Goal: Task Accomplishment & Management: Manage account settings

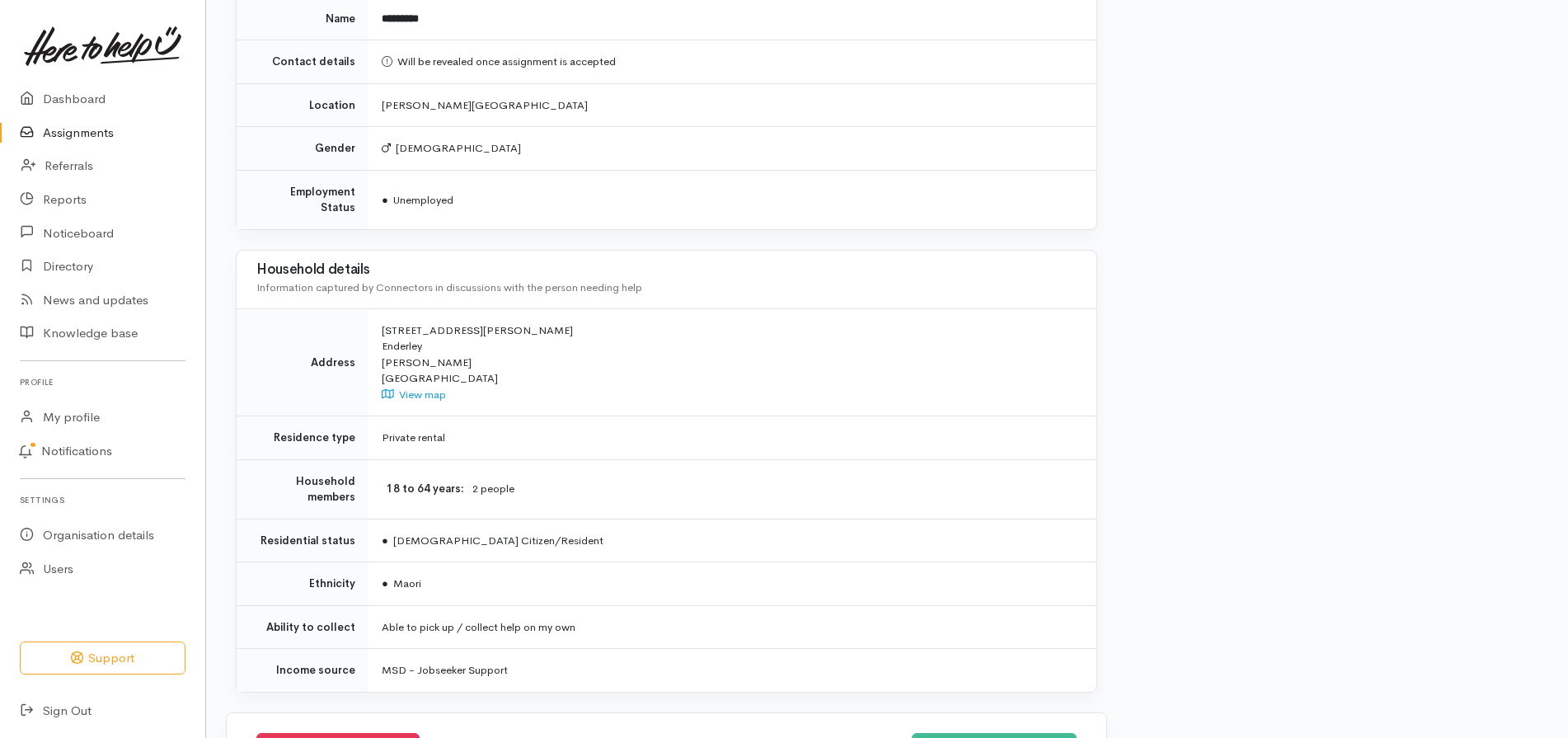
scroll to position [1032, 0]
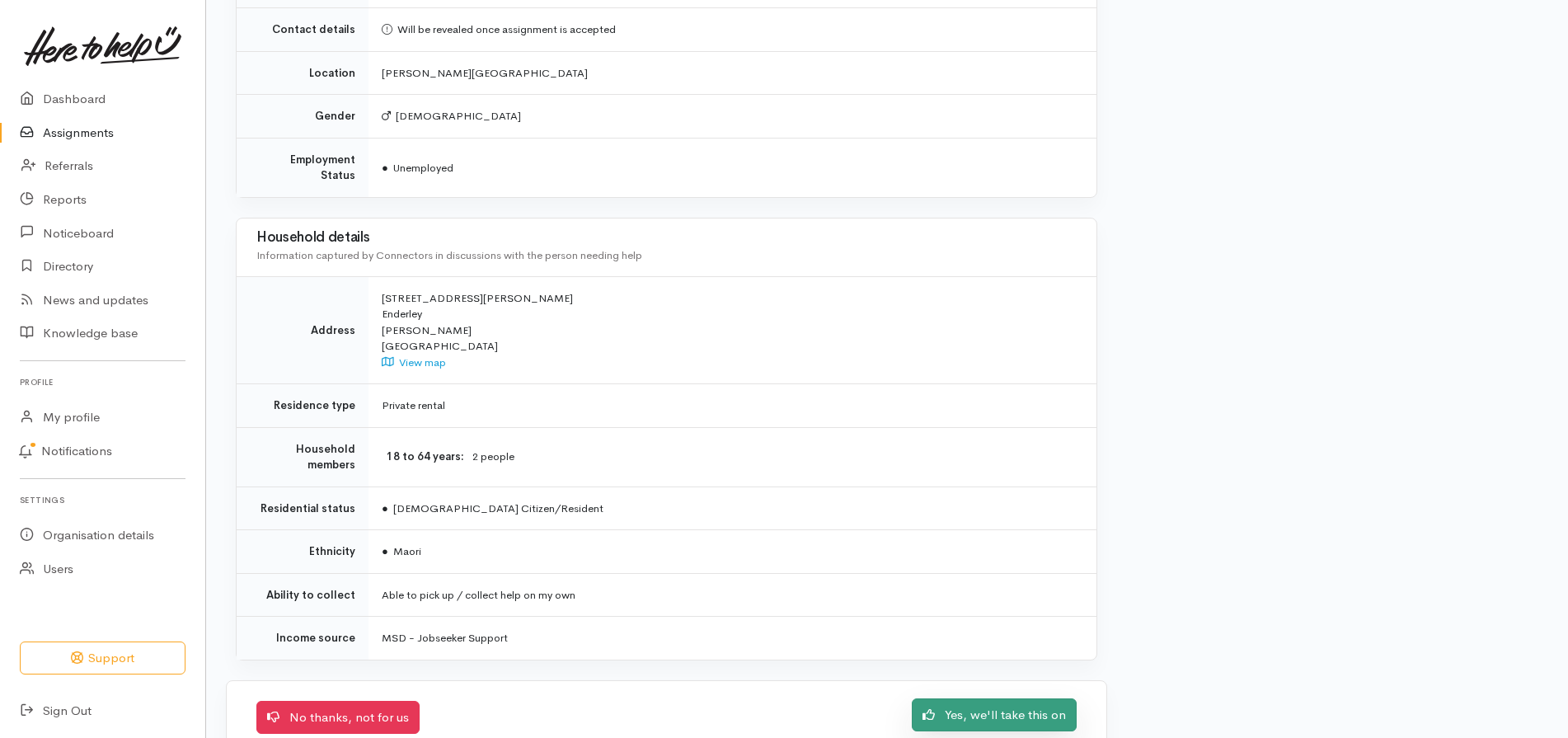
click at [1006, 703] on link "Yes, we'll take this on" at bounding box center [994, 715] width 165 height 34
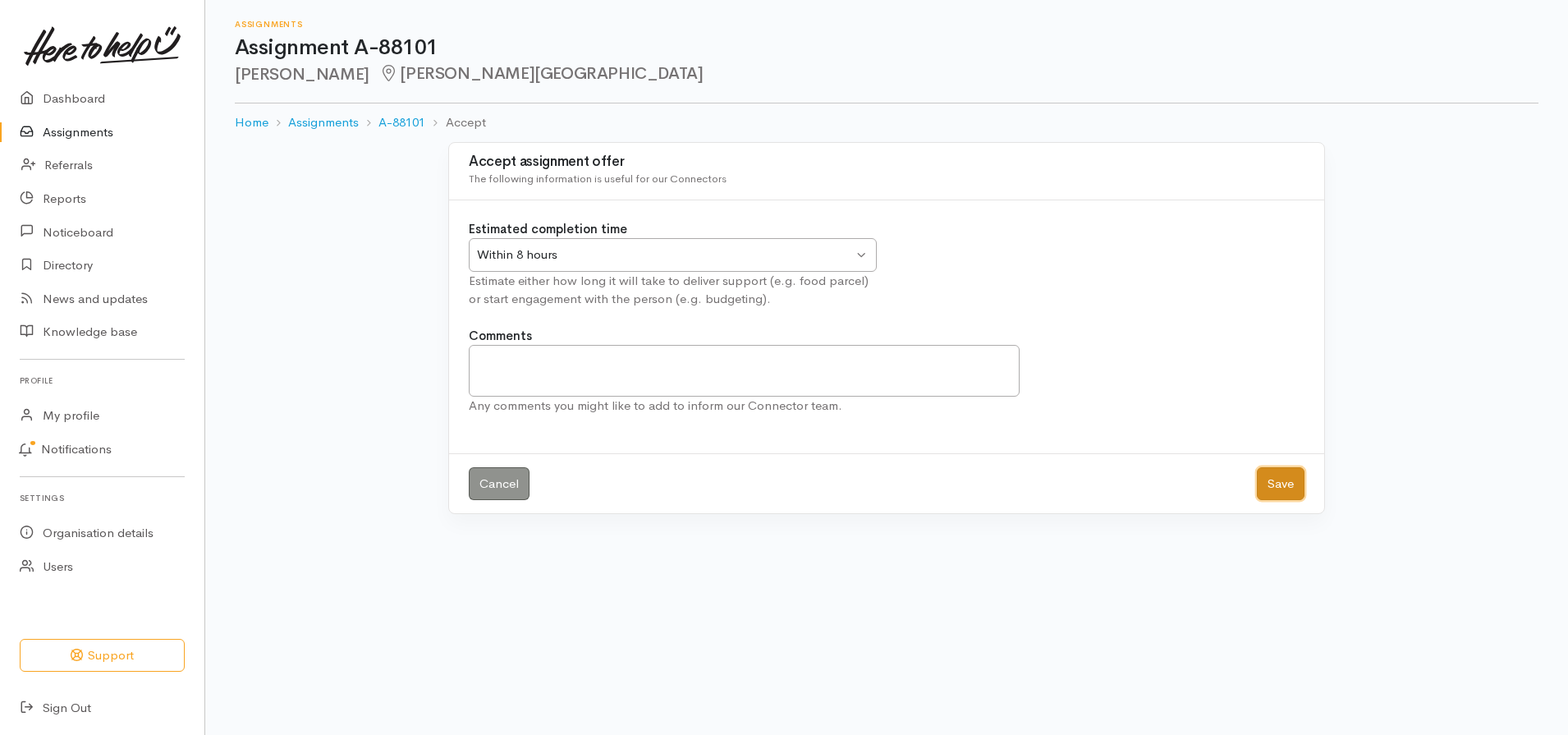
click at [1275, 489] on button "Save" at bounding box center [1281, 484] width 48 height 34
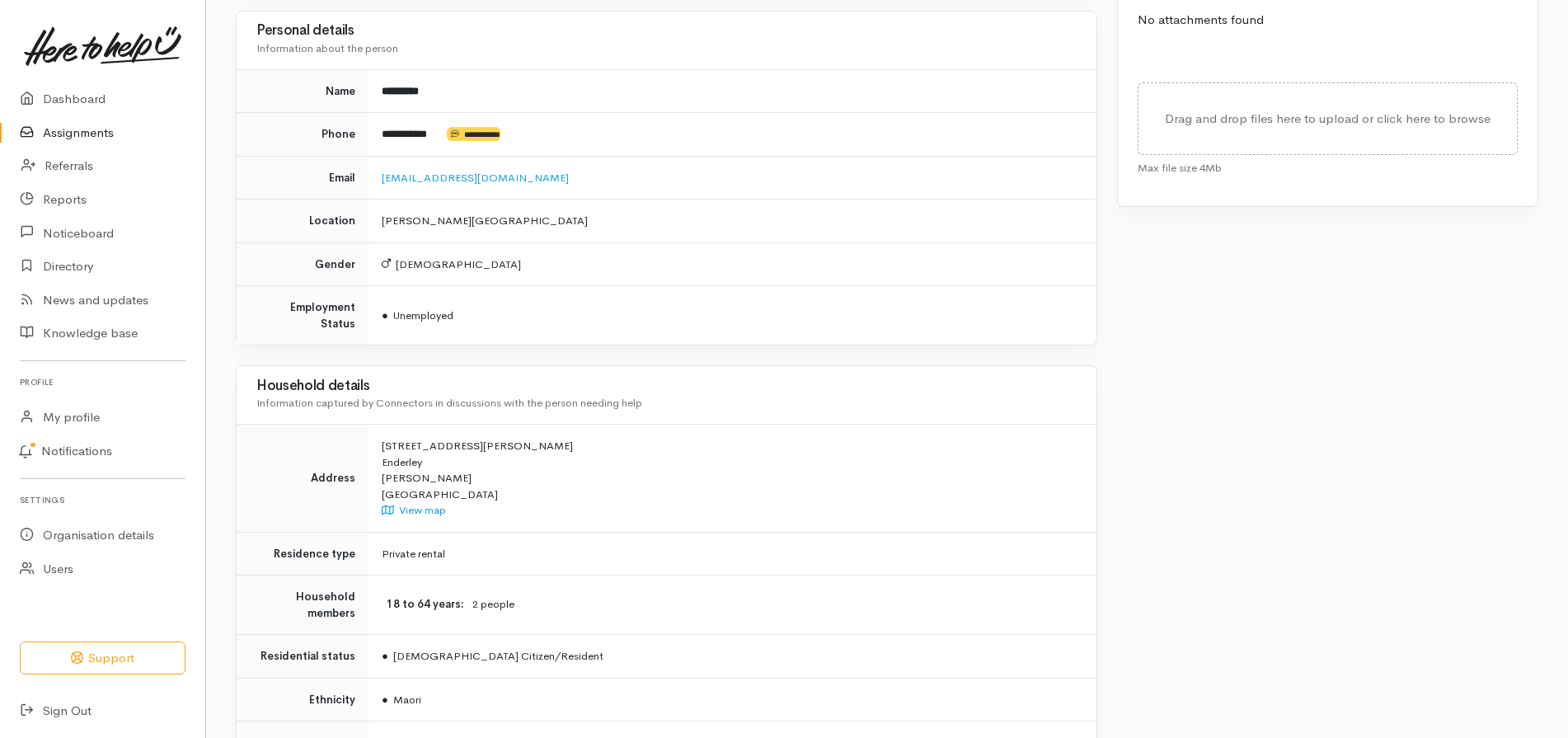
scroll to position [742, 0]
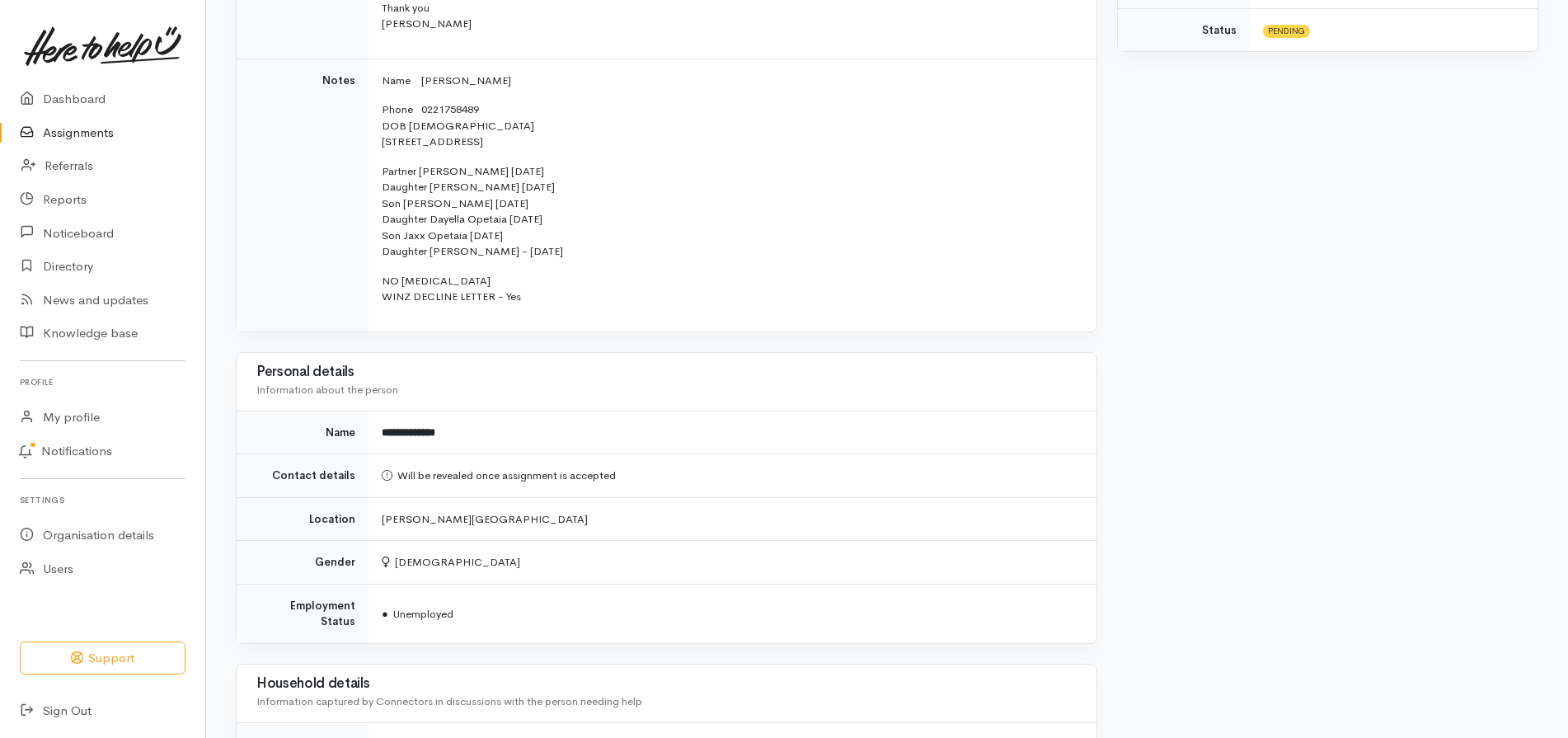
scroll to position [517, 0]
